Goal: Check status

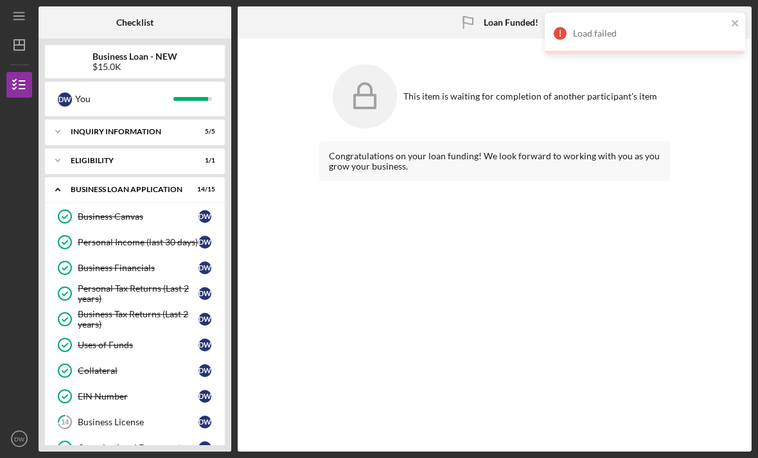
scroll to position [40, 0]
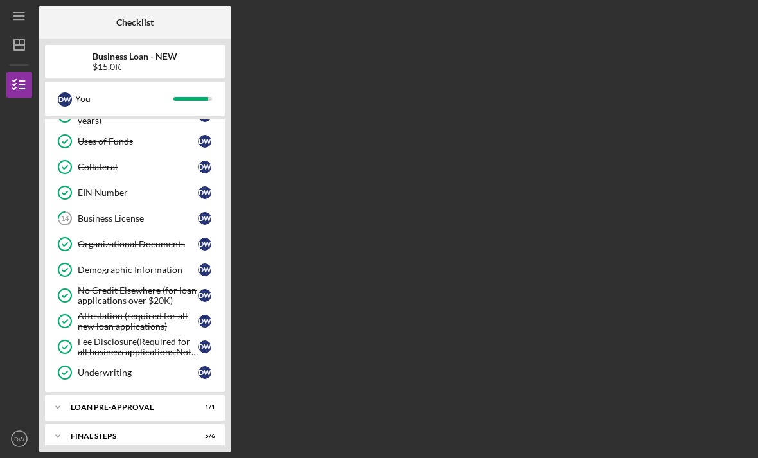
scroll to position [202, 0]
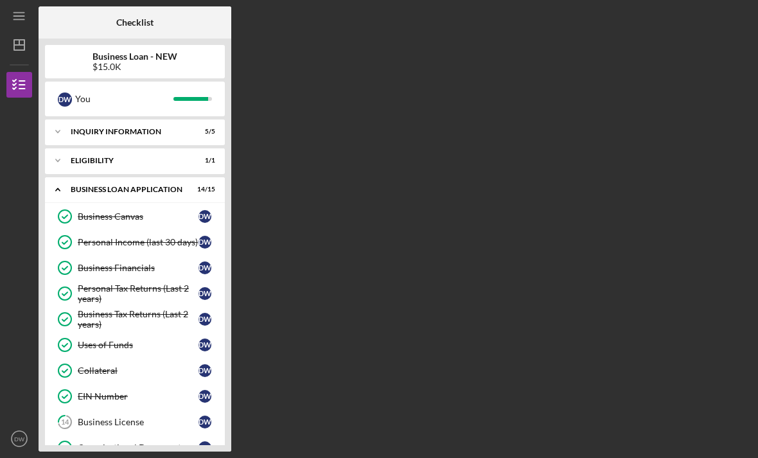
click at [17, 11] on icon "Icon/Menu" at bounding box center [19, 16] width 29 height 29
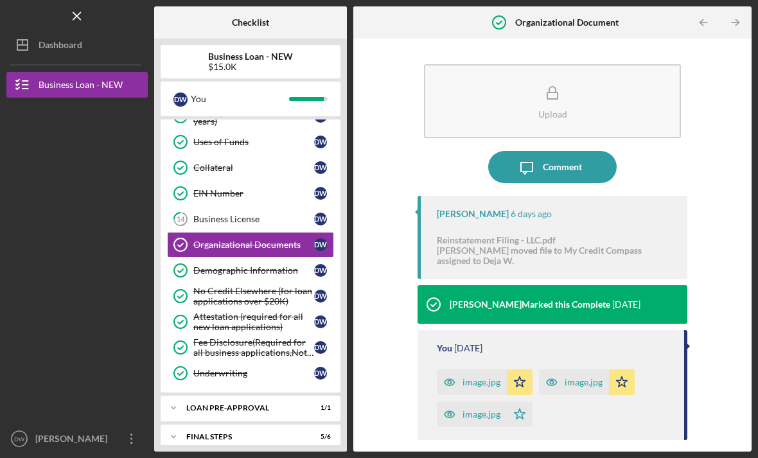
scroll to position [202, 0]
